Goal: Book appointment/travel/reservation

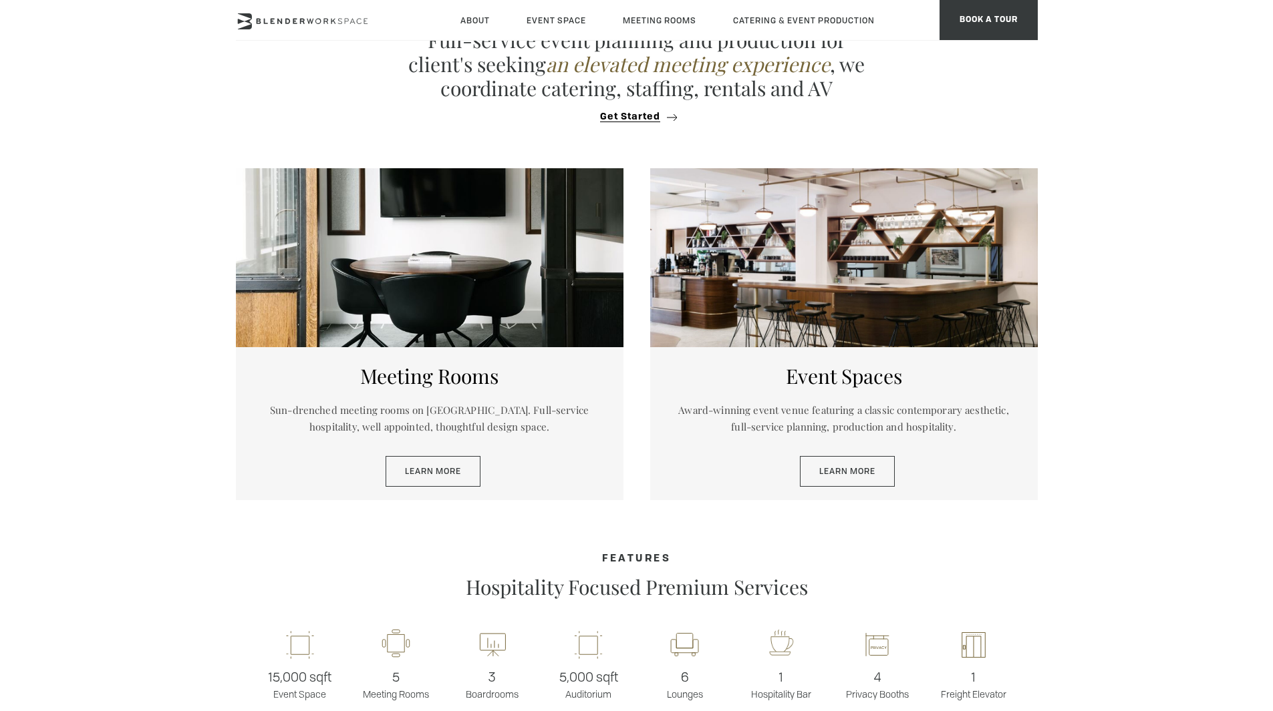
scroll to position [572, 0]
click at [449, 471] on link "Learn More" at bounding box center [432, 471] width 95 height 31
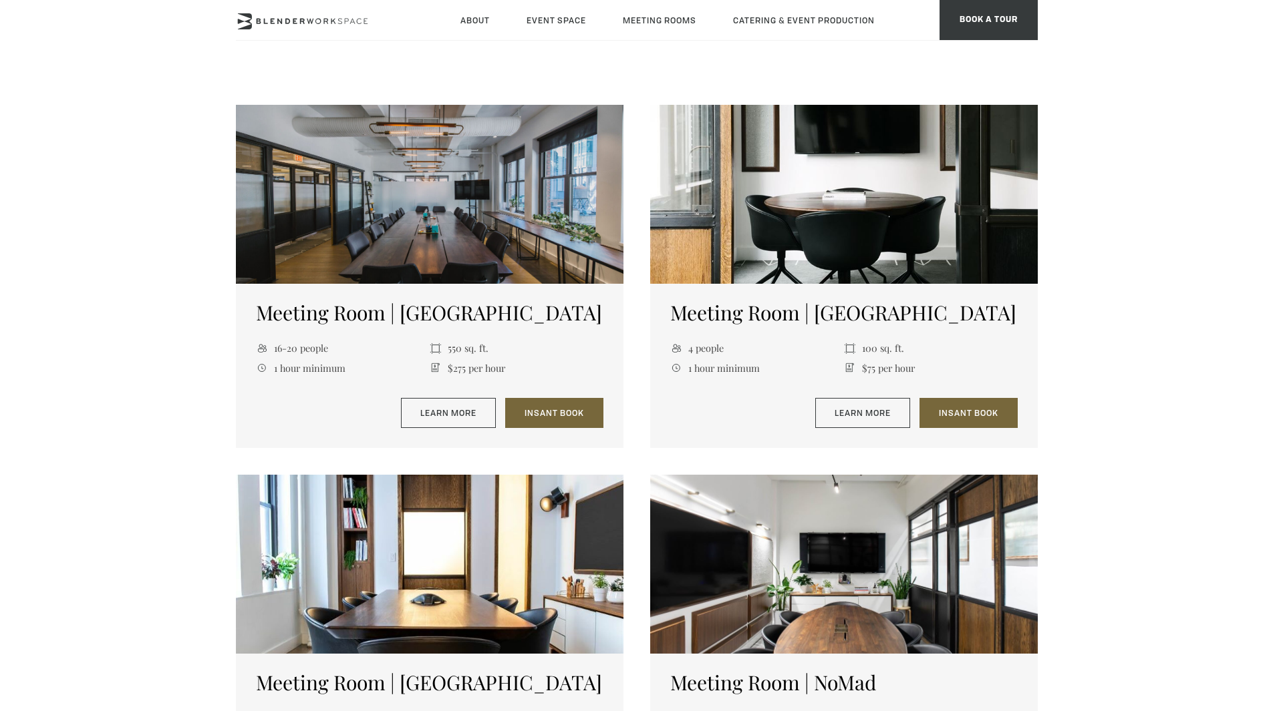
scroll to position [510, 0]
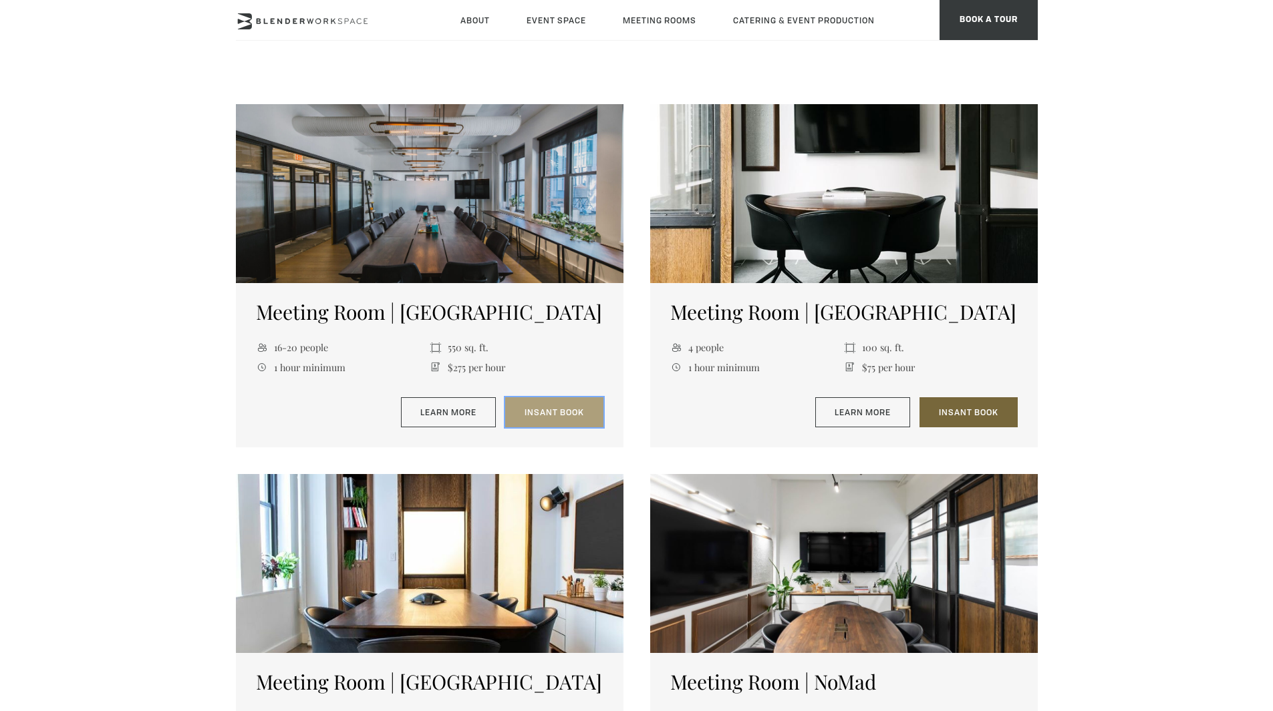
click at [568, 408] on link "Insant Book" at bounding box center [554, 412] width 98 height 31
